Goal: Task Accomplishment & Management: Use online tool/utility

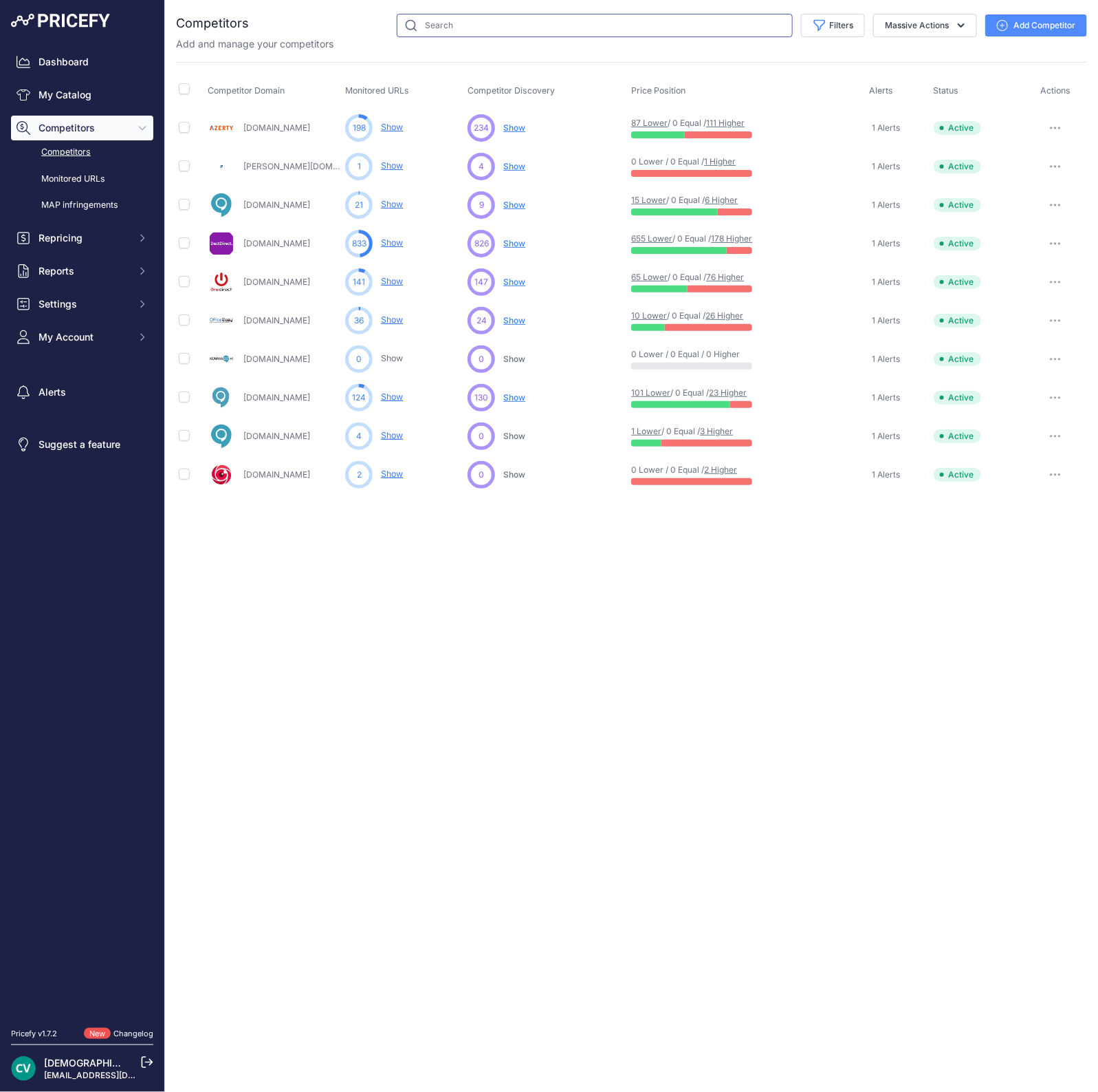
click at [428, 29] on input "text" at bounding box center [595, 25] width 396 height 23
type input "h"
click at [82, 104] on link "My Catalog" at bounding box center [82, 95] width 142 height 25
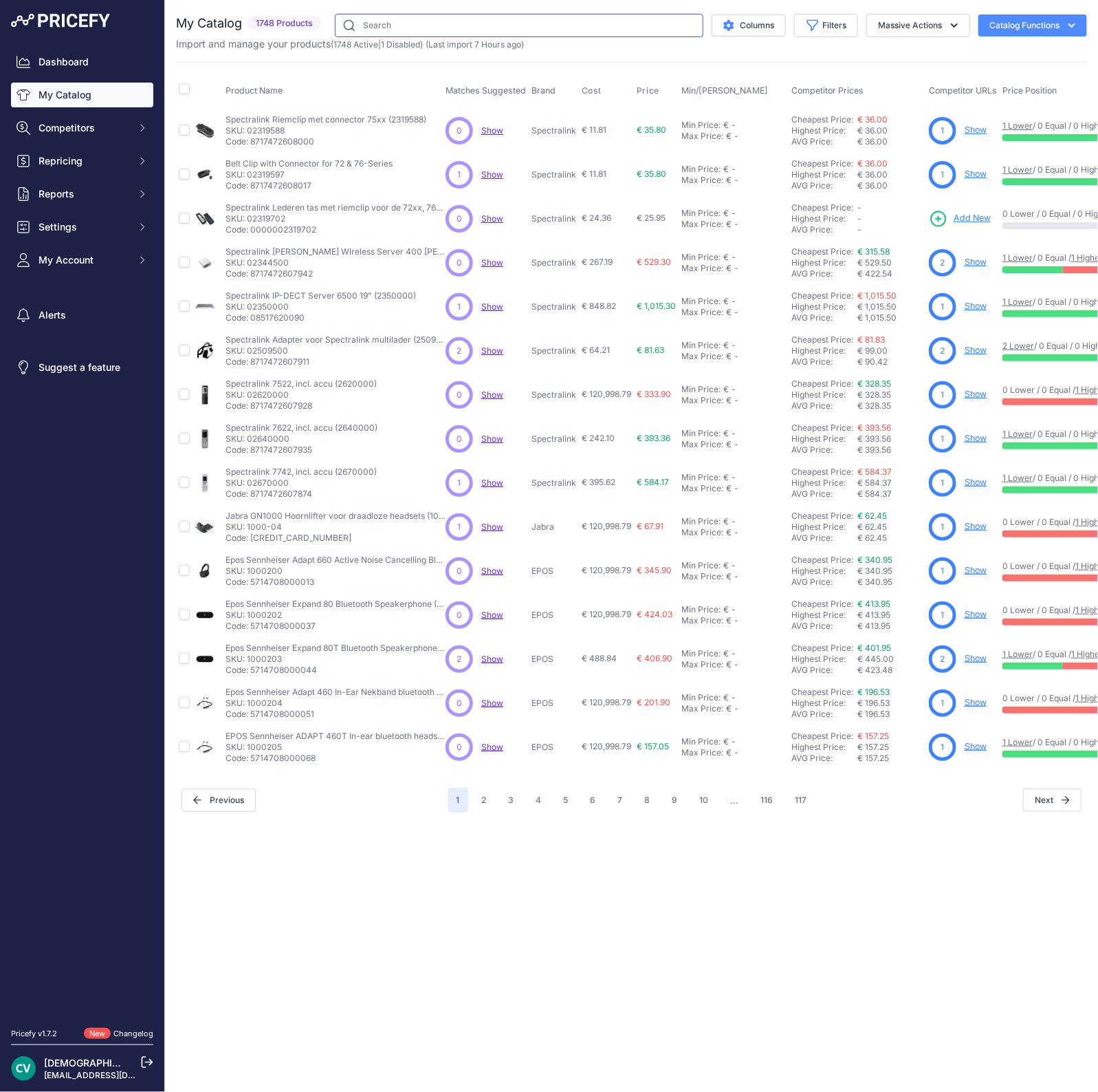
click at [541, 15] on input "text" at bounding box center [519, 25] width 368 height 23
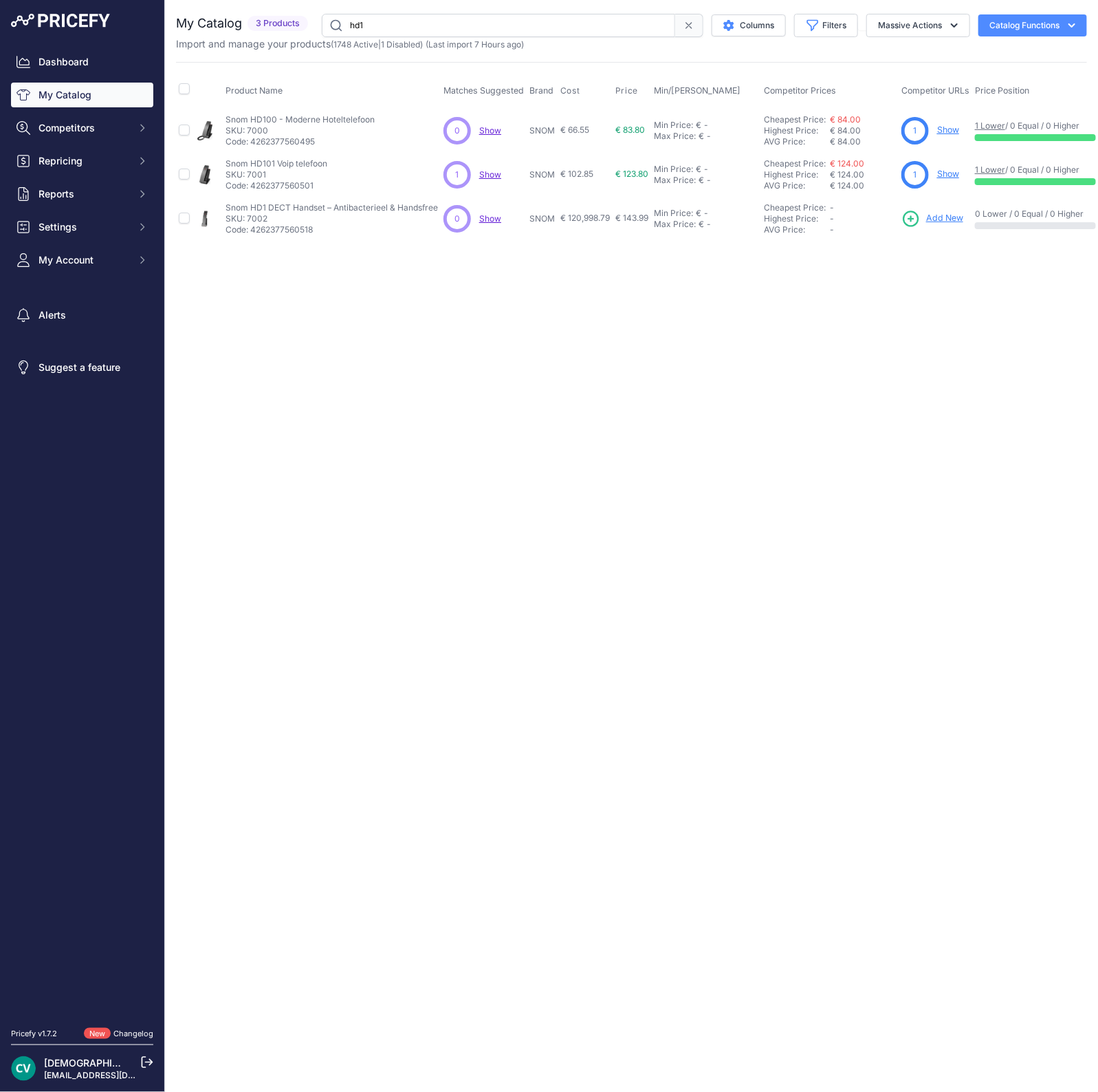
click at [292, 225] on p "Code: 4262377560518" at bounding box center [331, 230] width 212 height 11
copy p "4262377560518"
drag, startPoint x: 455, startPoint y: 23, endPoint x: 447, endPoint y: 25, distance: 8.2
click at [447, 25] on input "hd1" at bounding box center [498, 25] width 353 height 23
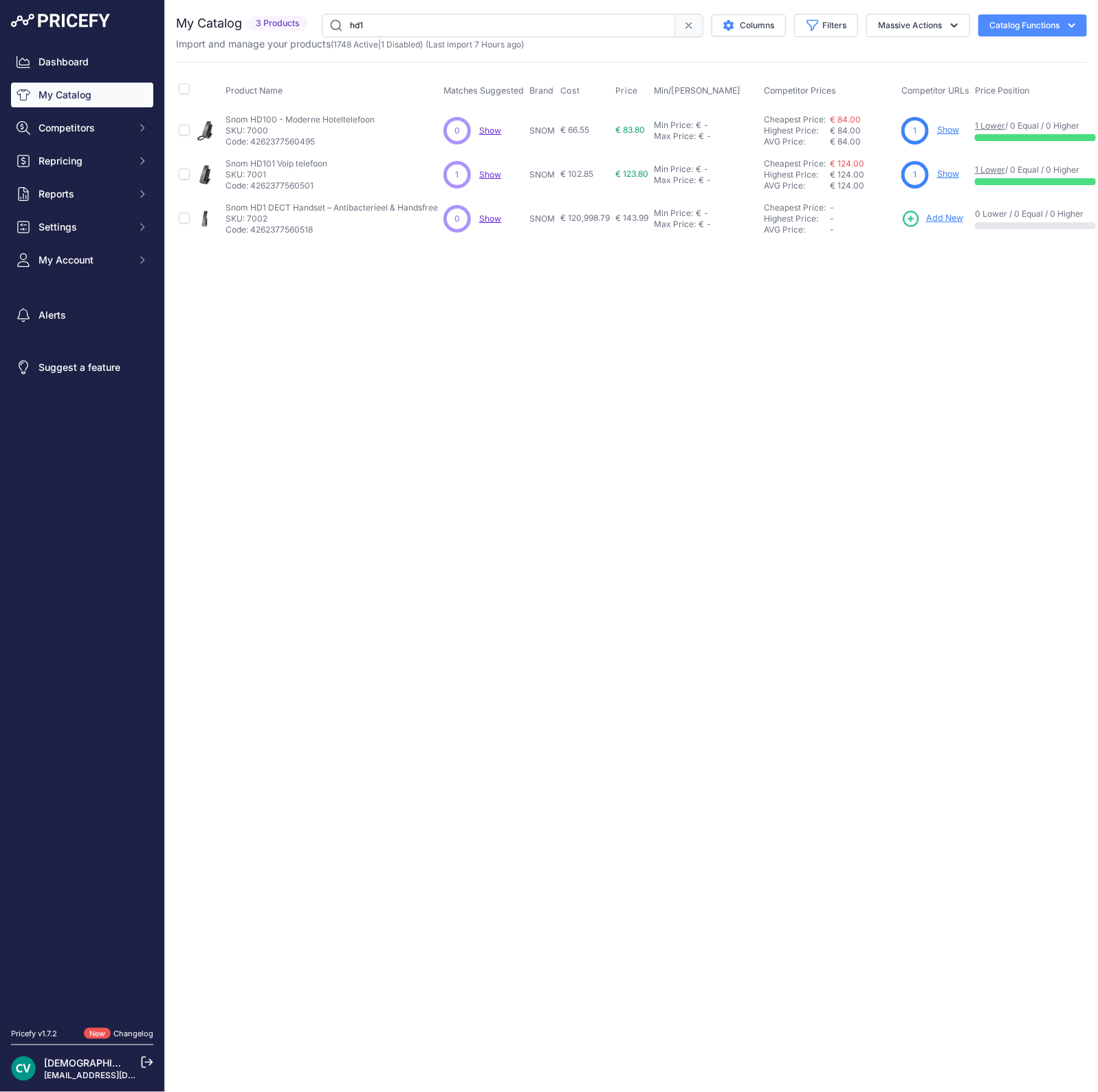
paste input "4384"
type input "4384"
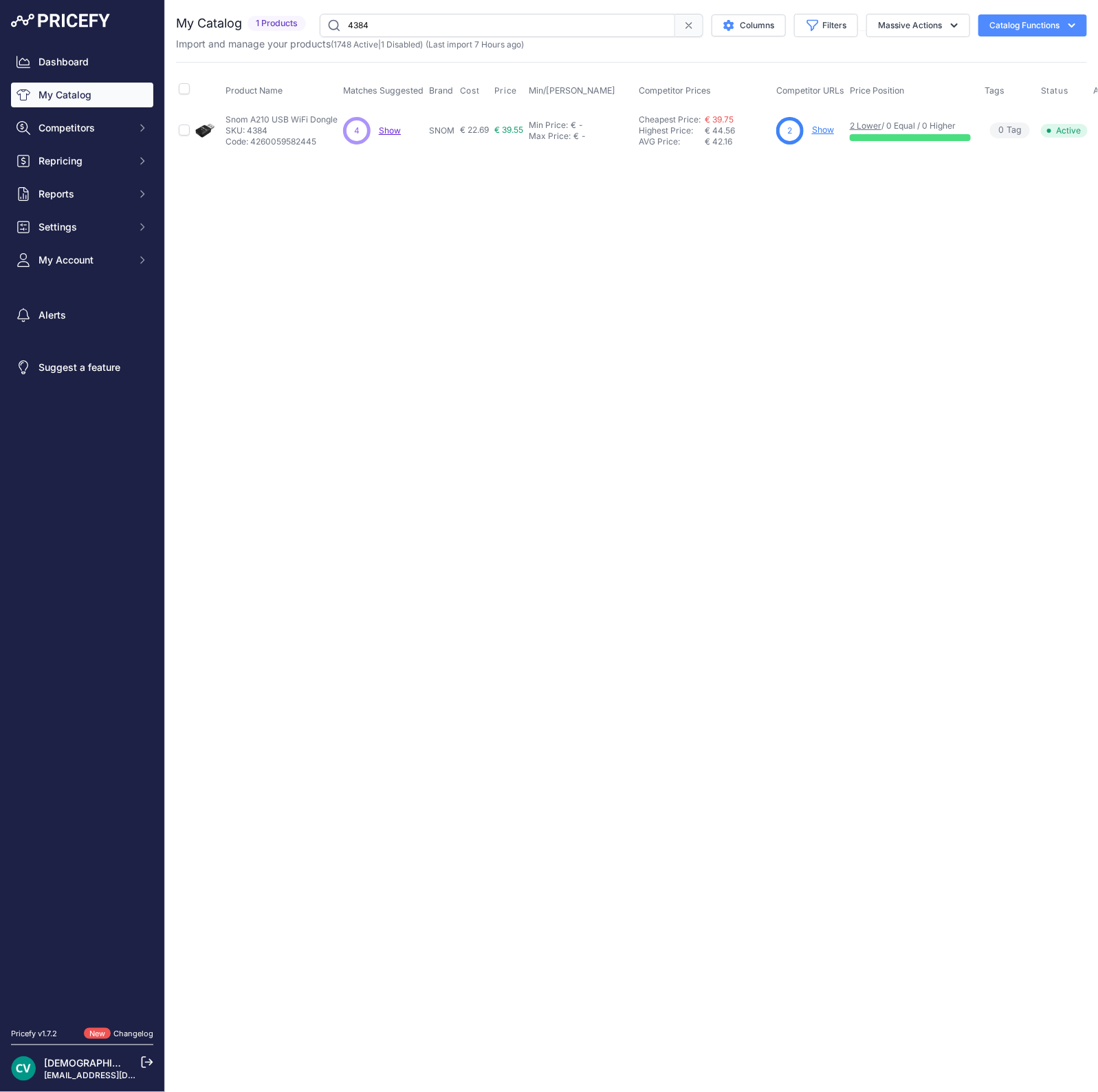
click at [824, 129] on link "Show" at bounding box center [822, 129] width 22 height 11
